Goal: Task Accomplishment & Management: Use online tool/utility

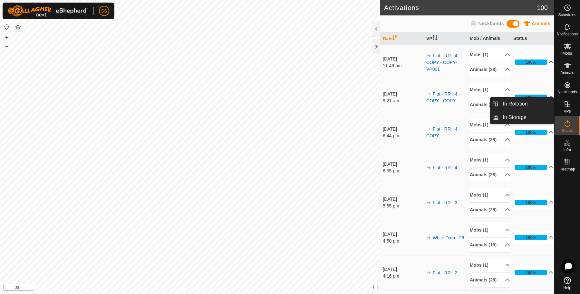
click at [566, 106] on icon at bounding box center [567, 104] width 8 height 8
click at [537, 103] on link "In Rotation" at bounding box center [525, 104] width 55 height 13
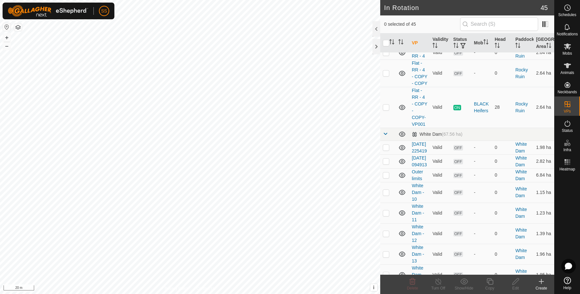
scroll to position [537, 0]
click at [383, 110] on p-checkbox at bounding box center [386, 107] width 6 height 5
checkbox input "true"
click at [491, 287] on div "Copy" at bounding box center [490, 289] width 26 height 6
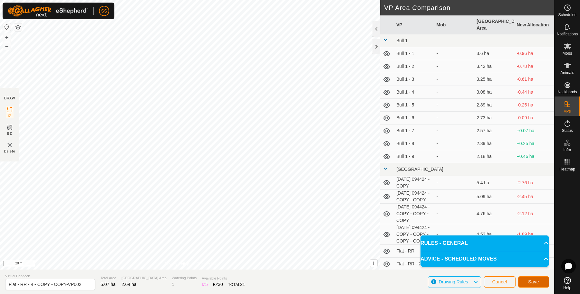
click at [528, 282] on span "Save" at bounding box center [533, 282] width 11 height 5
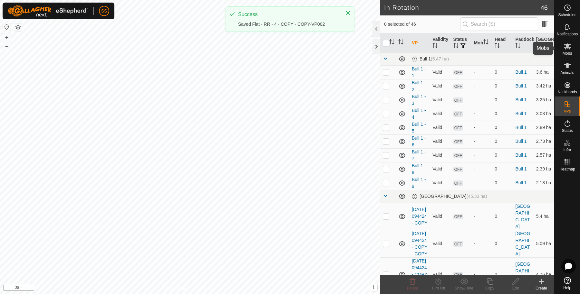
click at [572, 55] on div "Mobs" at bounding box center [566, 48] width 25 height 19
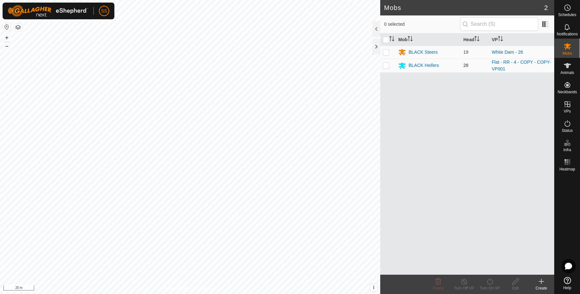
click at [386, 61] on td at bounding box center [387, 66] width 15 height 14
checkbox input "true"
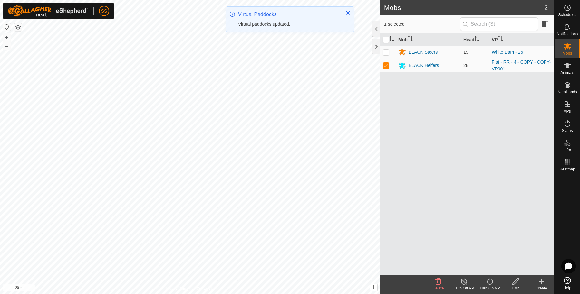
click at [488, 285] on icon at bounding box center [490, 282] width 8 height 8
click at [491, 271] on link "Now" at bounding box center [509, 267] width 64 height 13
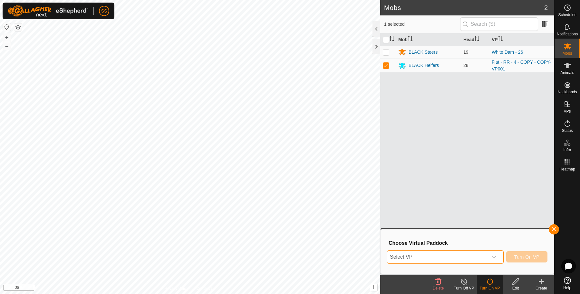
click at [406, 255] on span "Select VP" at bounding box center [437, 257] width 100 height 13
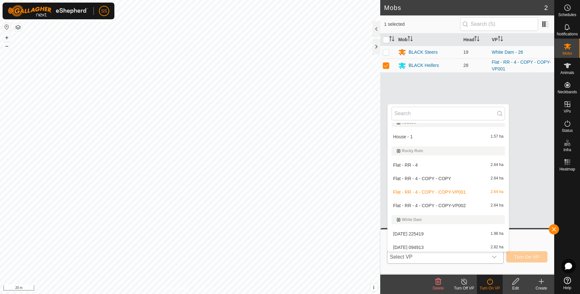
scroll to position [339, 0]
click at [445, 200] on li "Flat - RR - 4 - COPY - COPY-VP002 2.64 ha" at bounding box center [447, 203] width 121 height 13
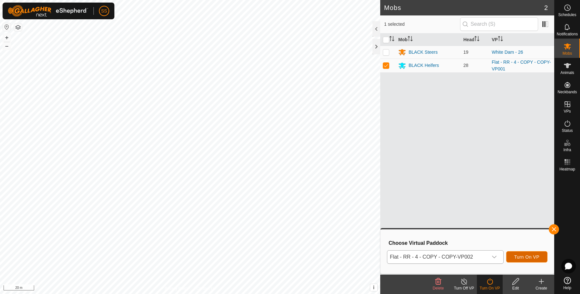
click at [525, 259] on span "Turn On VP" at bounding box center [526, 257] width 25 height 5
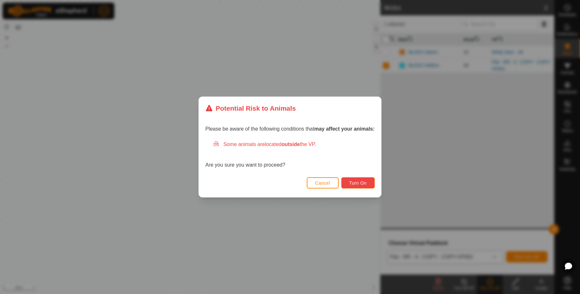
click at [355, 185] on span "Turn On" at bounding box center [357, 183] width 17 height 5
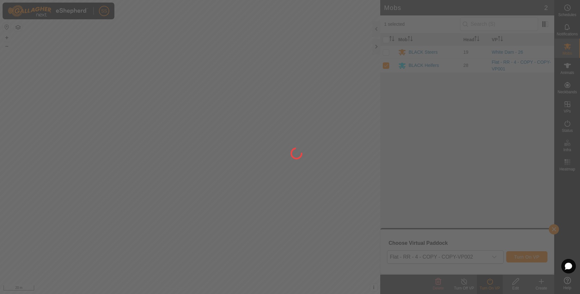
click at [165, 171] on div at bounding box center [290, 147] width 580 height 294
